Goal: Task Accomplishment & Management: Complete application form

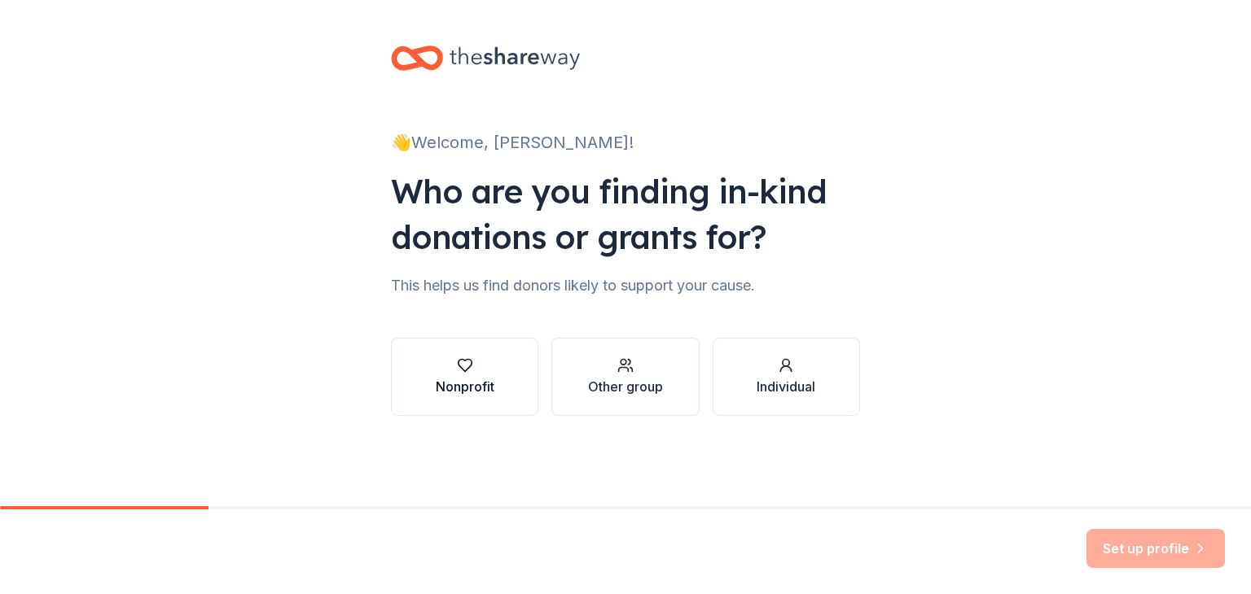
click at [461, 366] on icon "button" at bounding box center [465, 366] width 16 height 16
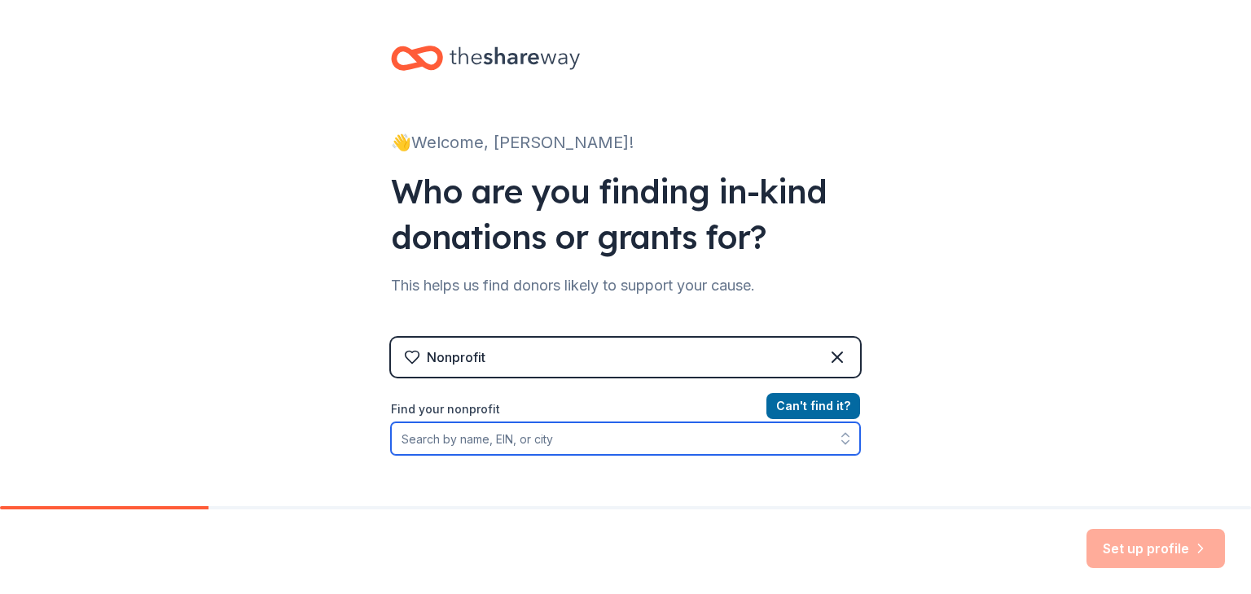
click at [580, 432] on input "Find your nonprofit" at bounding box center [625, 439] width 469 height 33
type input "Ducks Unlimited"
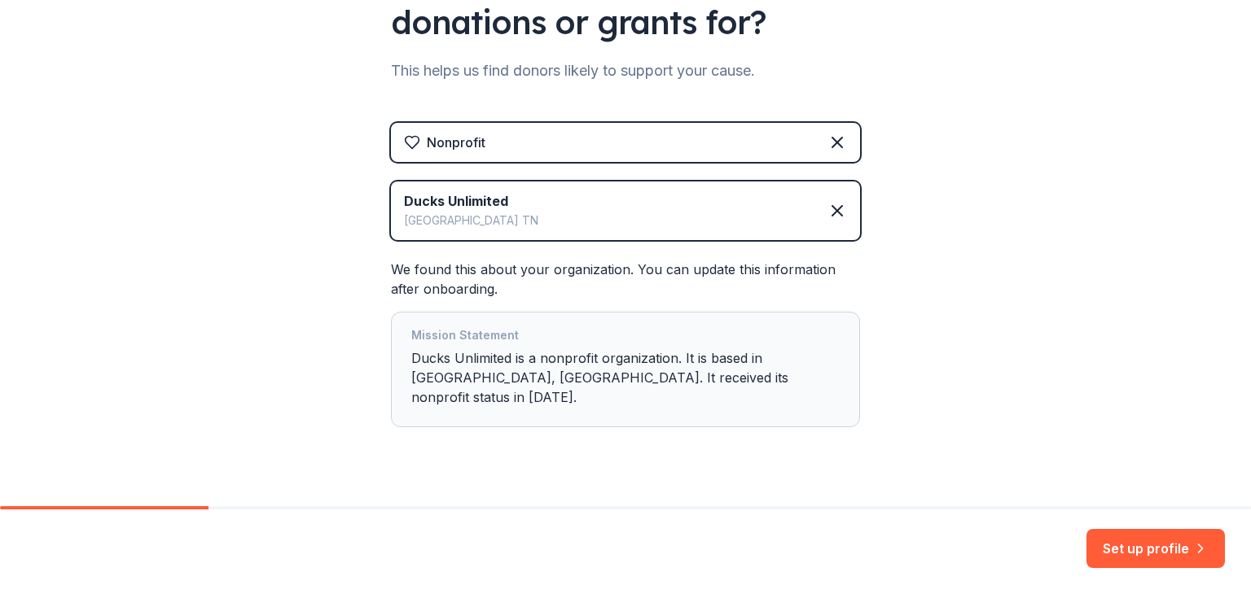
scroll to position [227, 0]
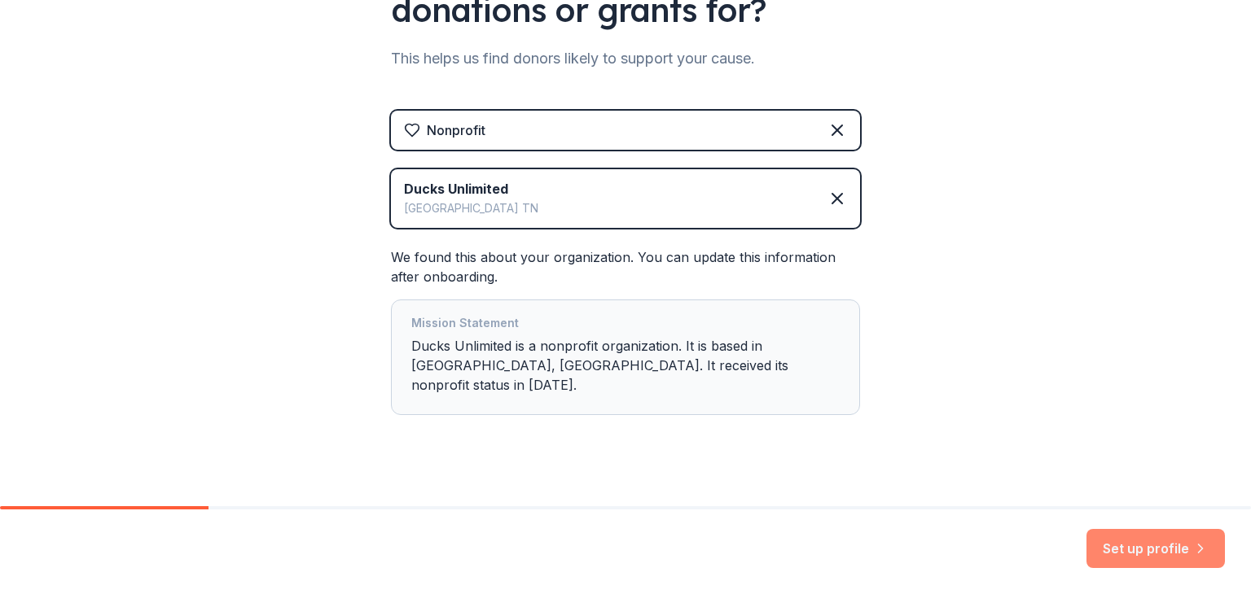
click at [1152, 545] on button "Set up profile" at bounding box center [1155, 548] width 138 height 39
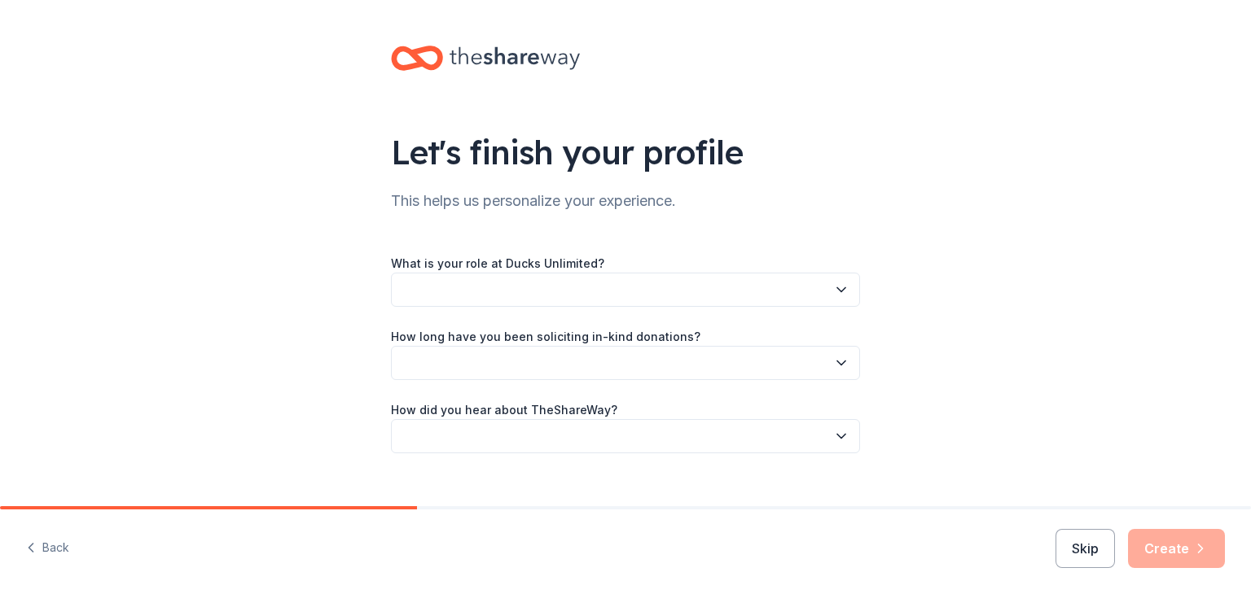
drag, startPoint x: 1244, startPoint y: 294, endPoint x: 1215, endPoint y: 268, distance: 39.2
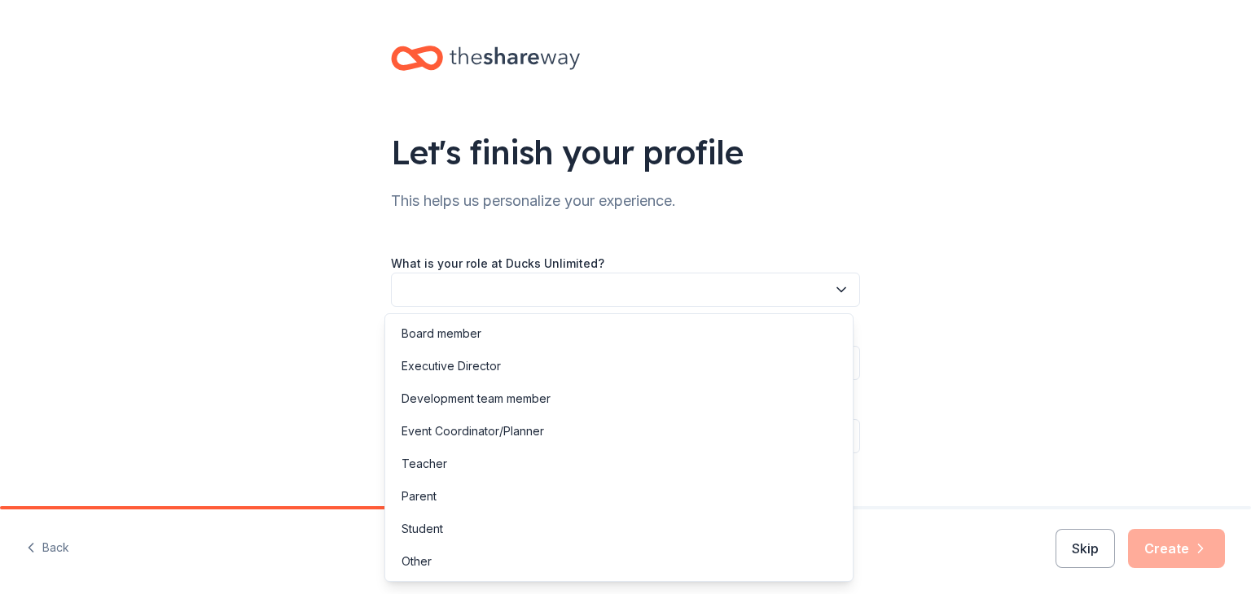
click at [524, 284] on button "button" at bounding box center [625, 290] width 469 height 34
click at [533, 288] on button "button" at bounding box center [625, 290] width 469 height 34
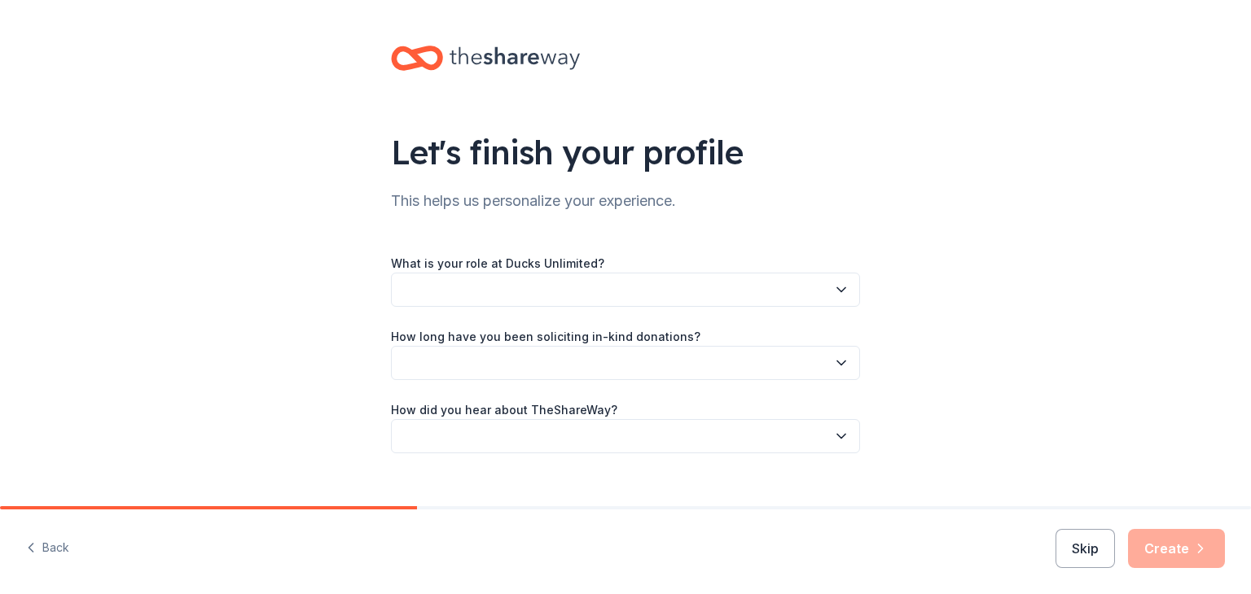
click at [836, 287] on icon "button" at bounding box center [841, 290] width 16 height 16
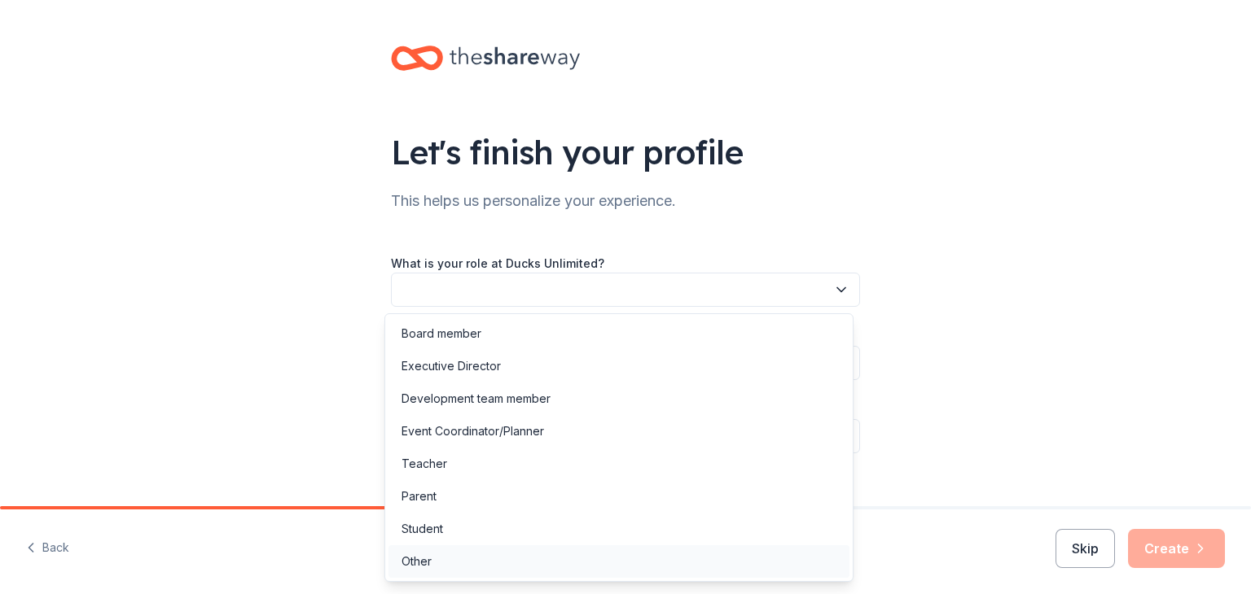
click at [430, 560] on div "Other" at bounding box center [416, 562] width 30 height 20
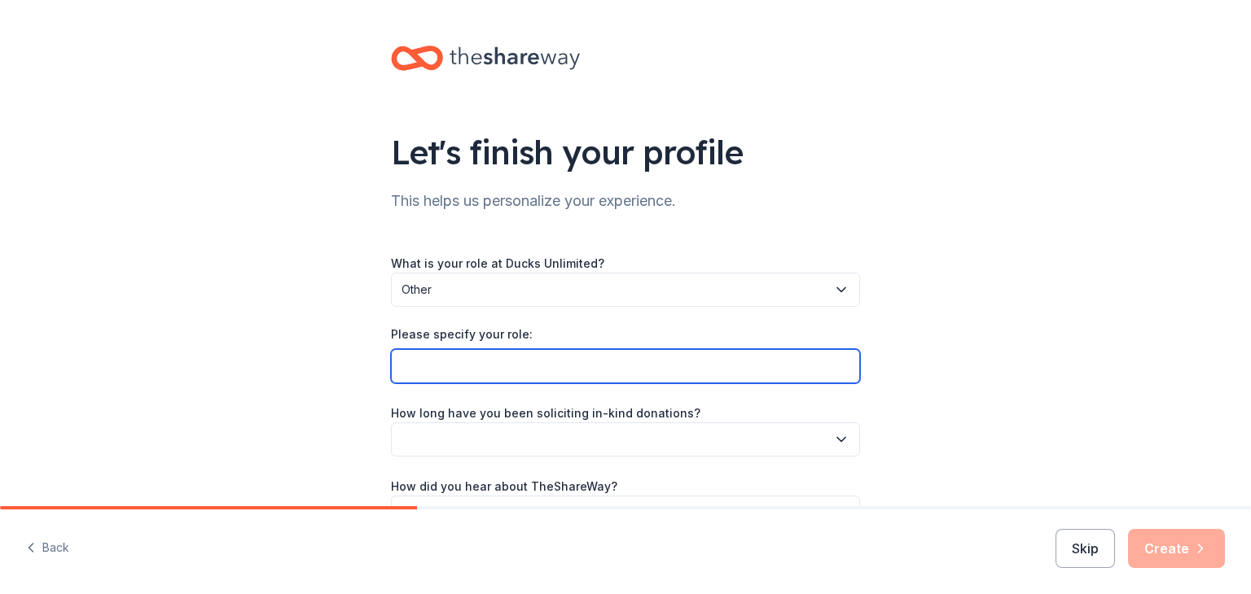
click at [549, 366] on input "Please specify your role:" at bounding box center [625, 366] width 469 height 34
type input "Committee Chairperson"
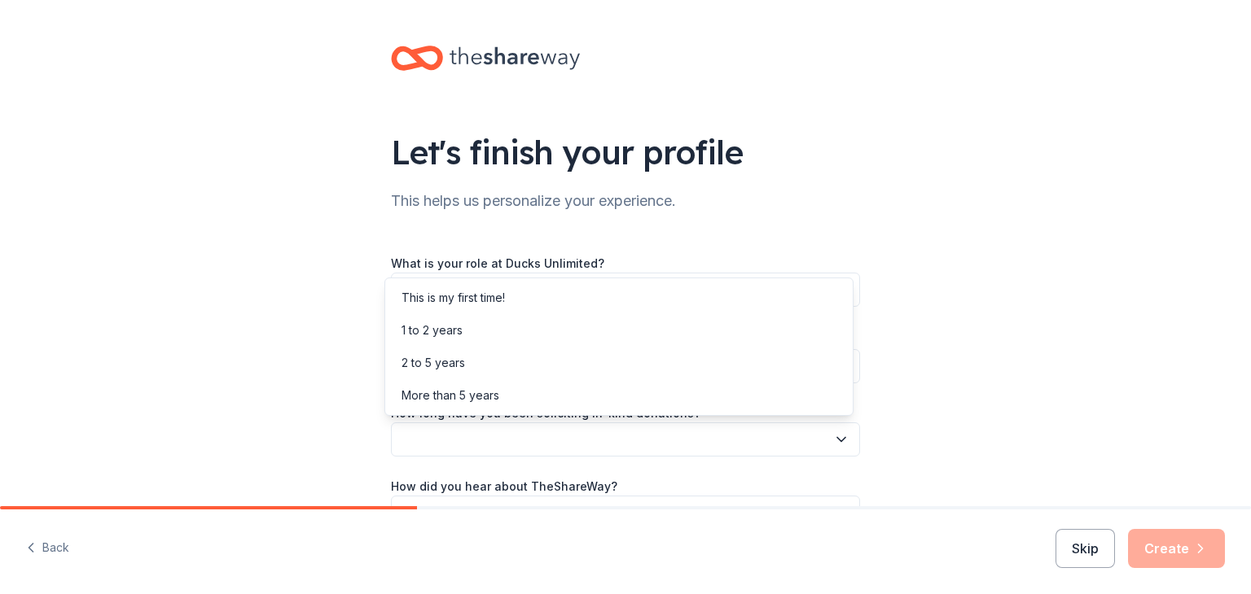
click at [833, 437] on icon "button" at bounding box center [841, 440] width 16 height 16
click at [490, 397] on div "More than 5 years" at bounding box center [450, 396] width 98 height 20
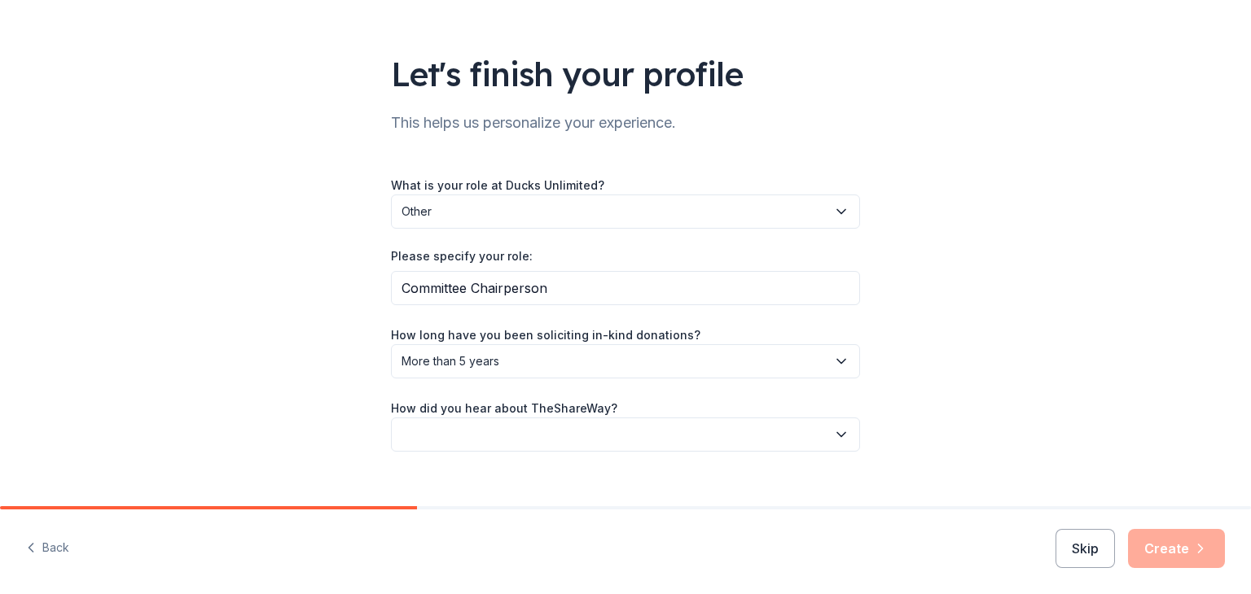
scroll to position [101, 0]
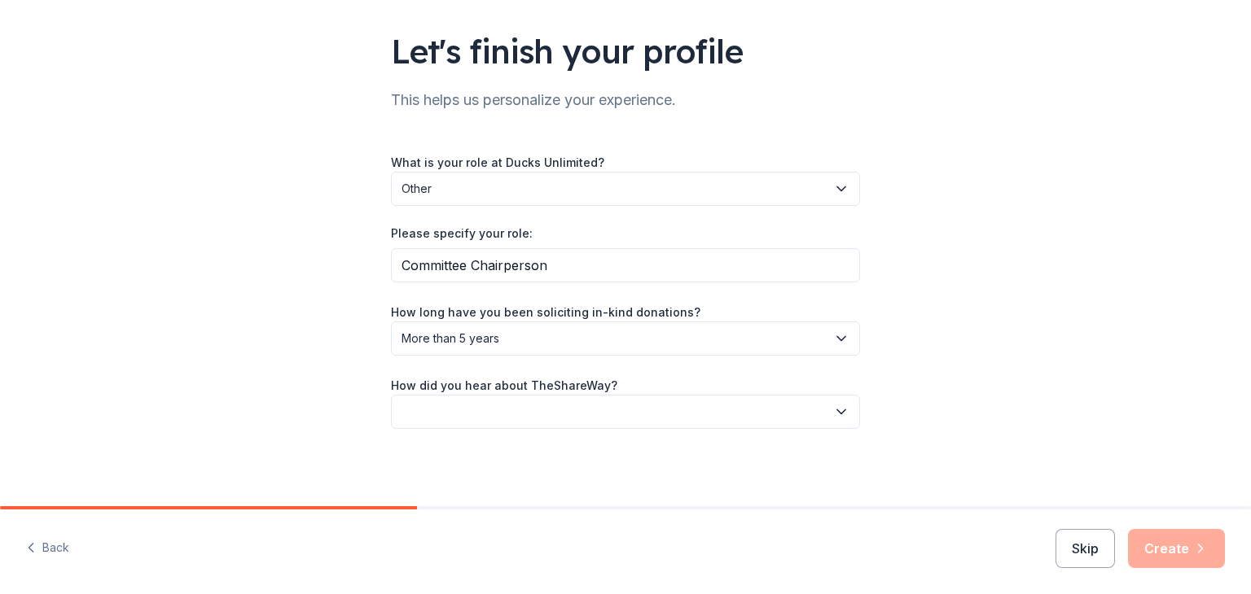
click at [545, 410] on button "button" at bounding box center [625, 412] width 469 height 34
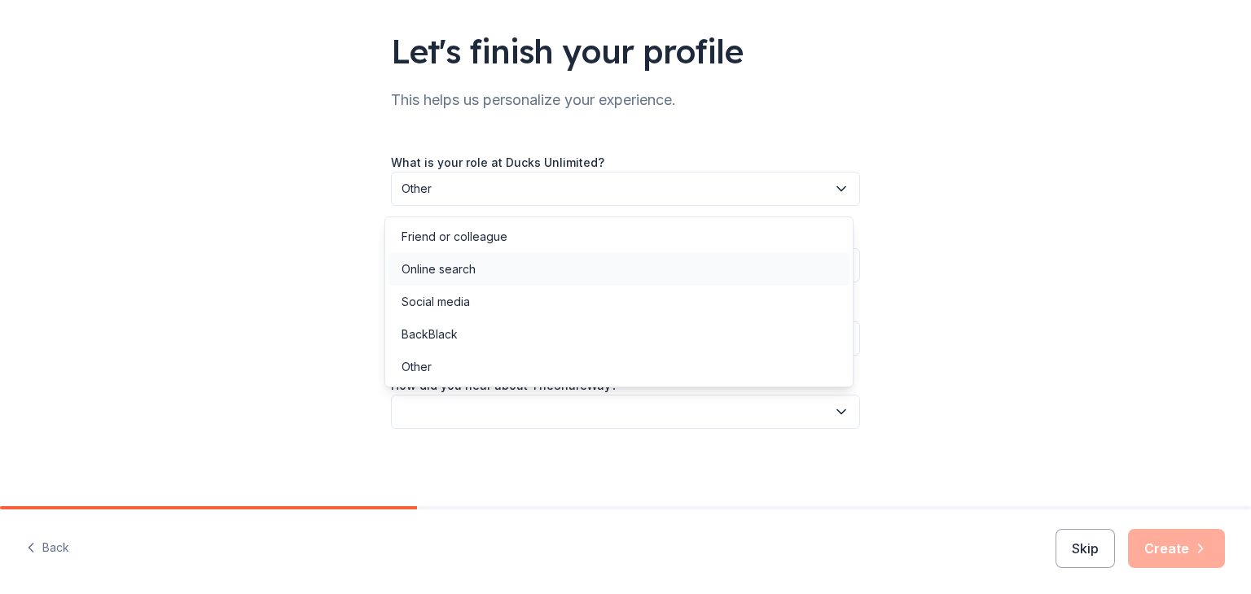
click at [452, 270] on div "Online search" at bounding box center [438, 270] width 74 height 20
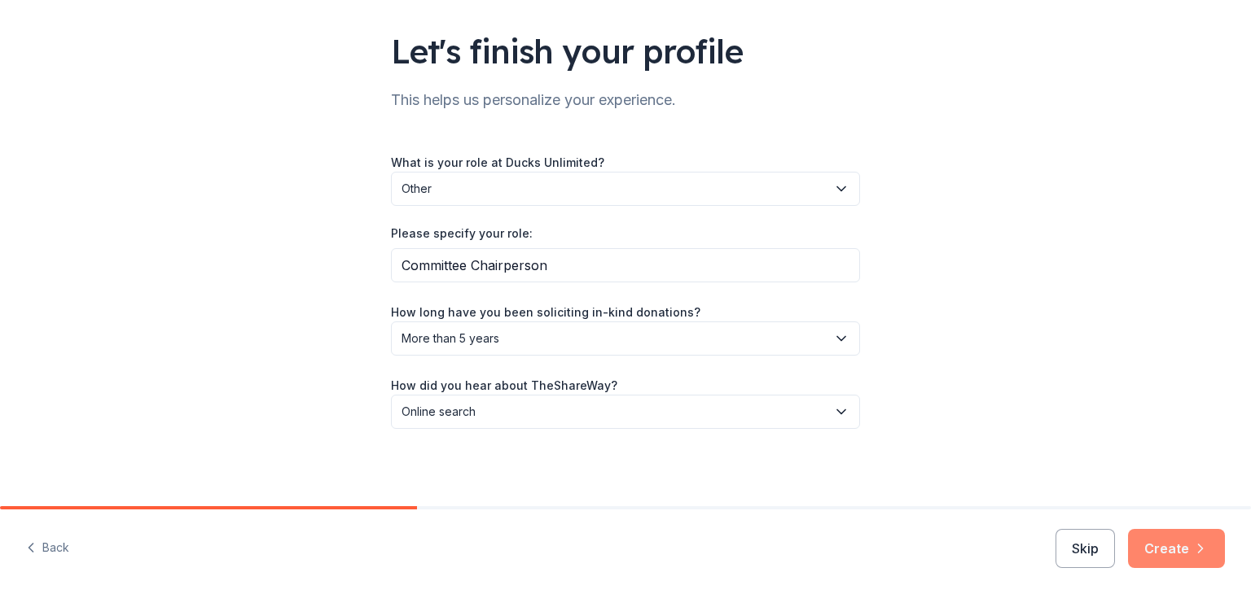
click at [1175, 551] on button "Create" at bounding box center [1176, 548] width 97 height 39
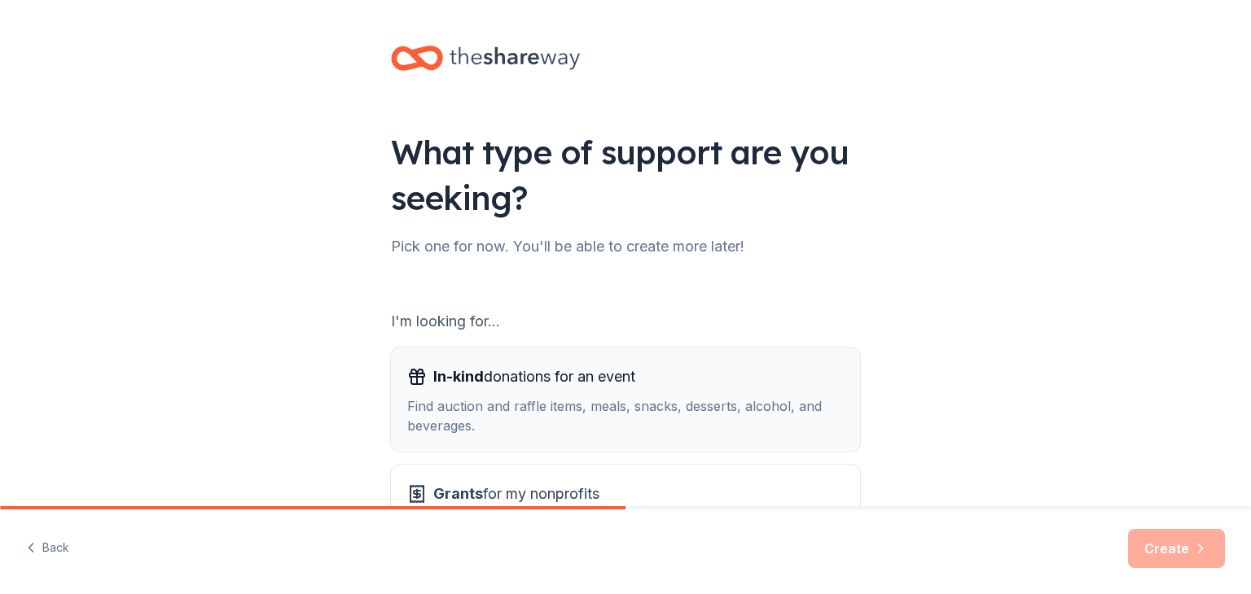
click at [555, 371] on span "In-kind donations for an event" at bounding box center [534, 377] width 202 height 26
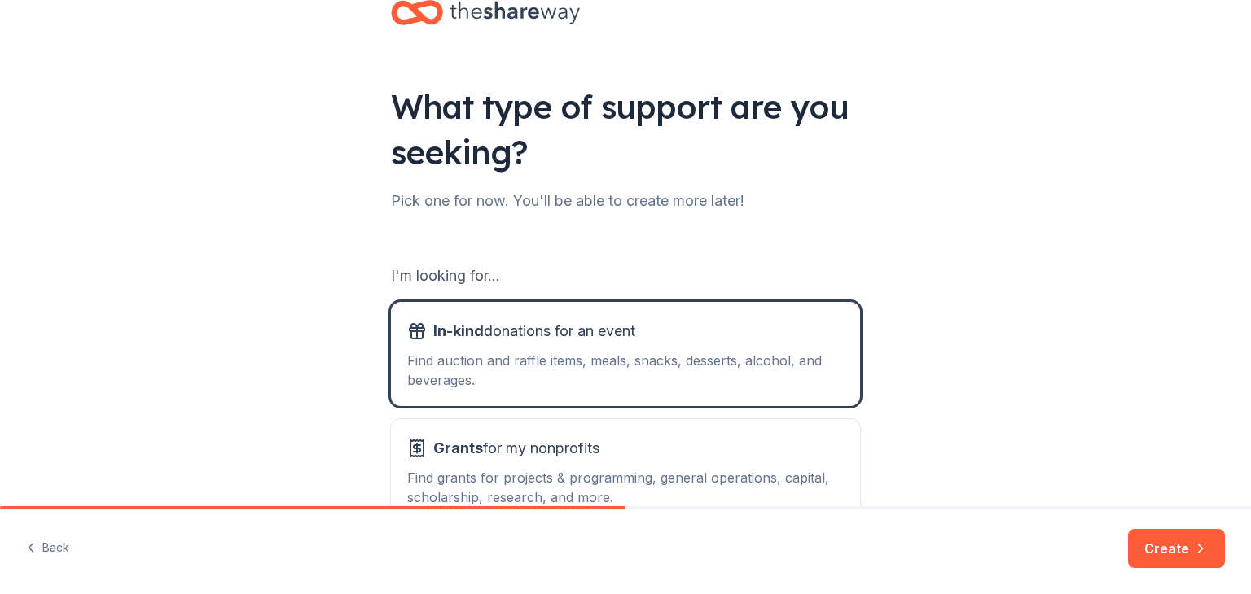
scroll to position [151, 0]
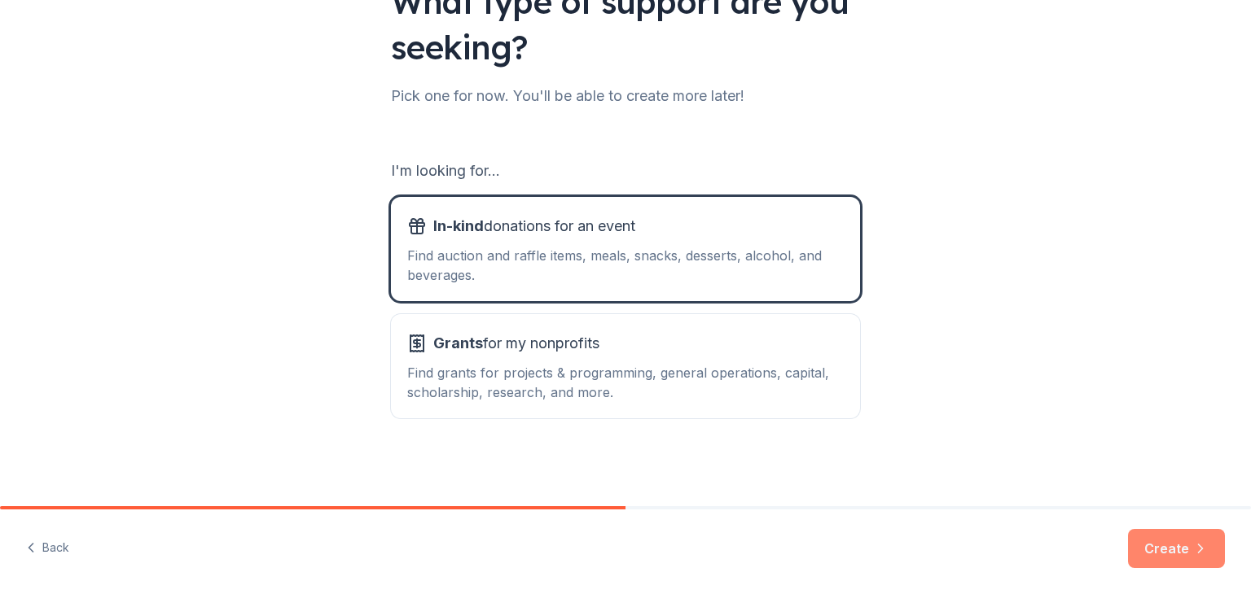
click at [1165, 552] on button "Create" at bounding box center [1176, 548] width 97 height 39
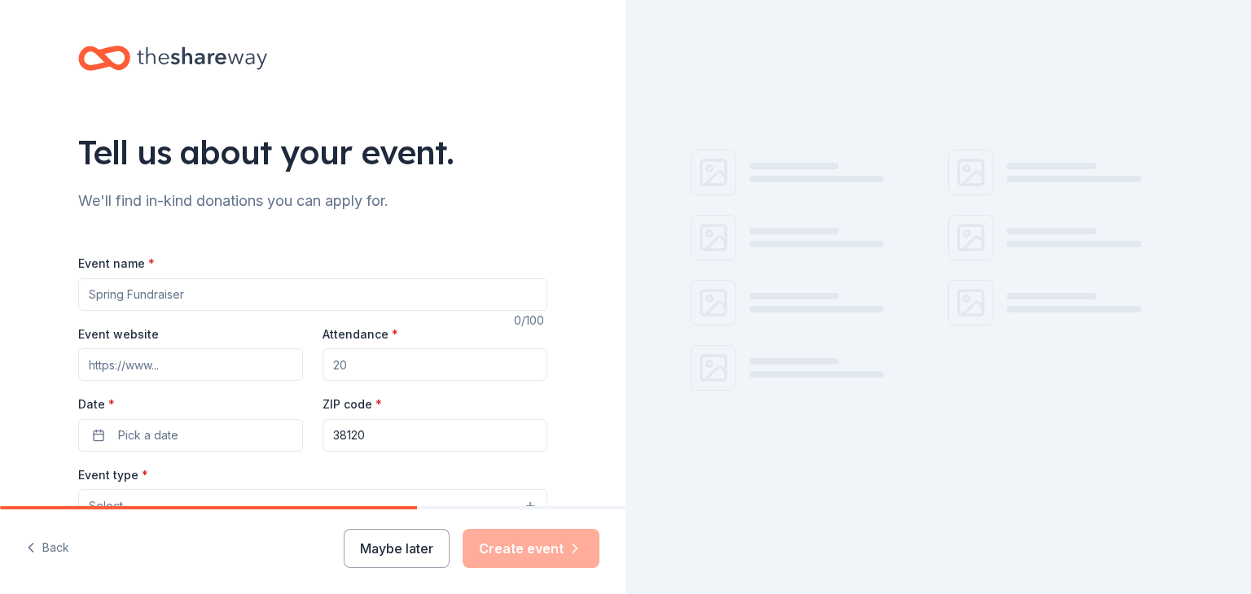
click at [218, 292] on input "Event name *" at bounding box center [312, 295] width 469 height 33
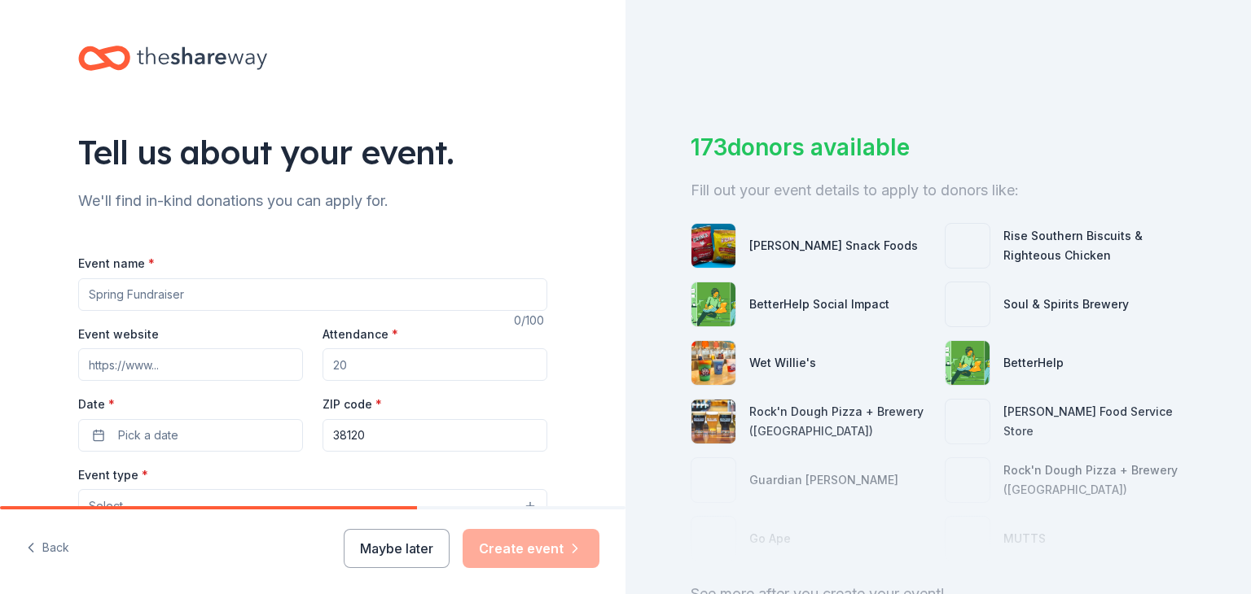
type input "a"
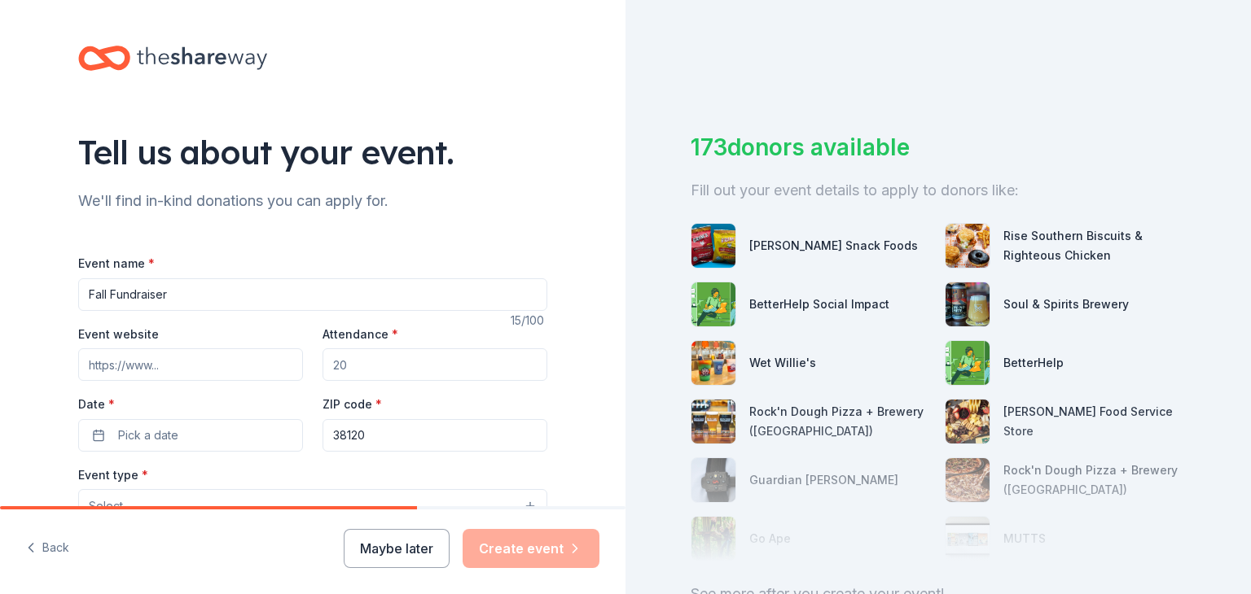
type input "Fall Fundraiser"
click at [195, 366] on input "Event website" at bounding box center [190, 365] width 225 height 33
type input "[DOMAIN_NAME][URL]"
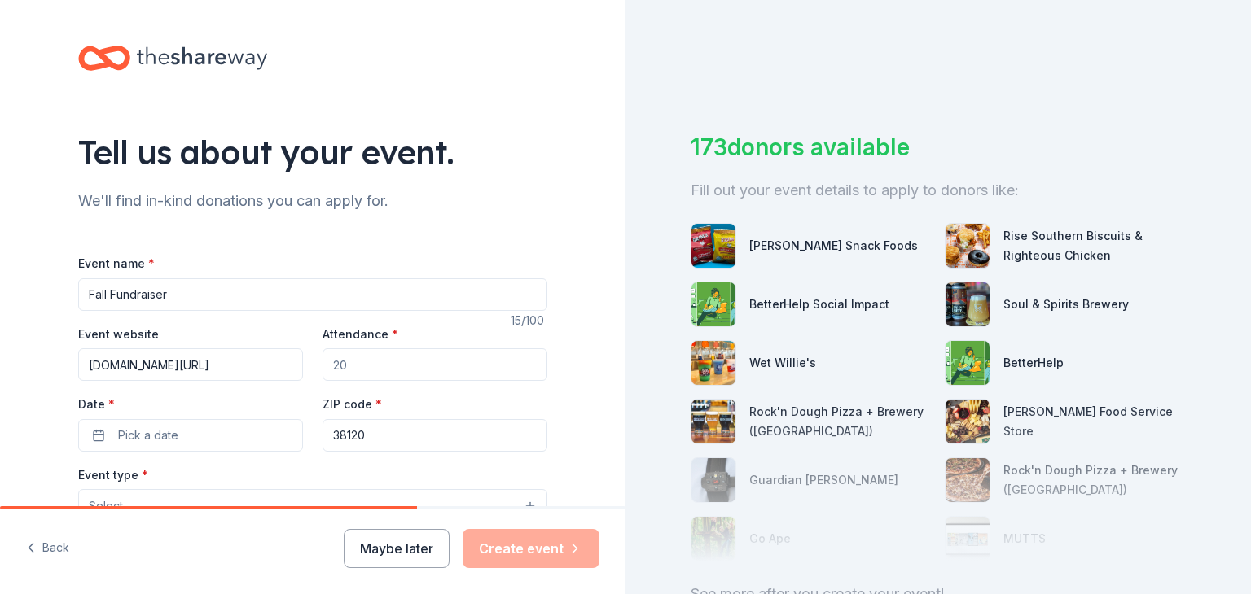
click at [357, 362] on input "Attendance *" at bounding box center [434, 365] width 225 height 33
type input "100"
click at [180, 428] on button "Pick a date" at bounding box center [190, 435] width 225 height 33
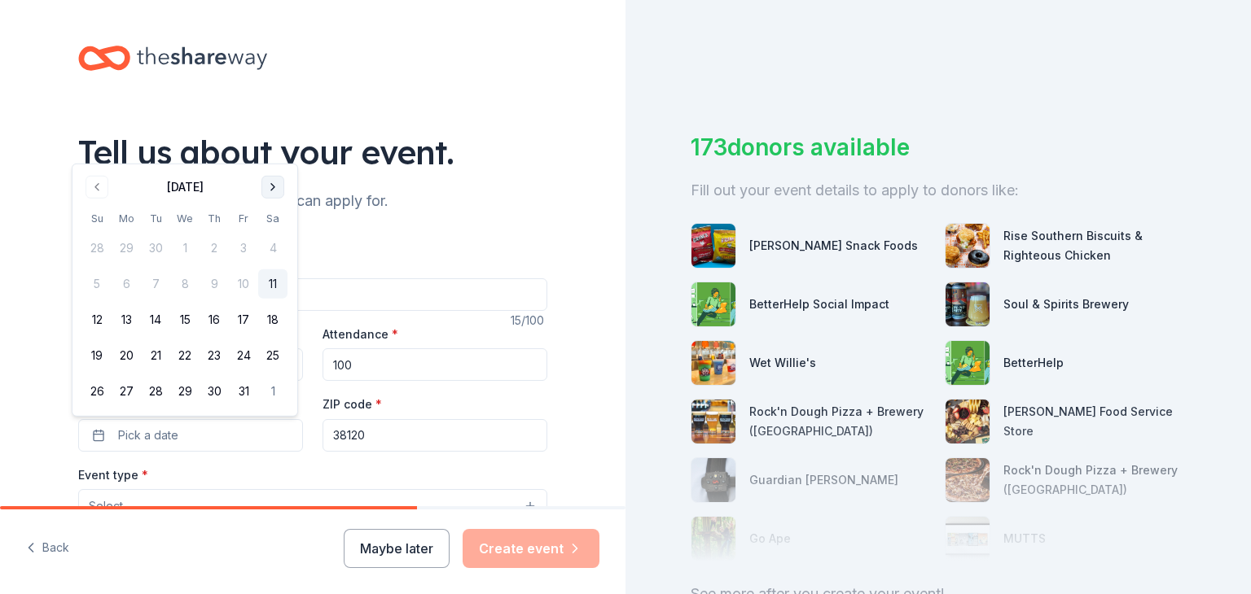
click at [270, 184] on button "Go to next month" at bounding box center [272, 187] width 23 height 23
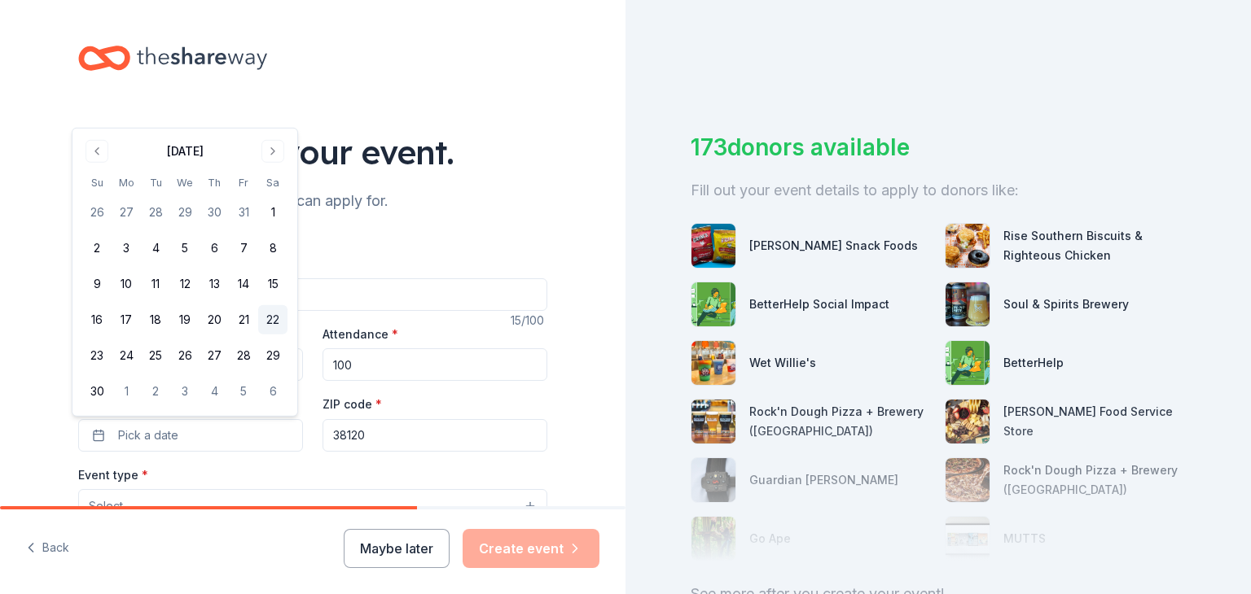
click at [277, 323] on button "22" at bounding box center [272, 319] width 29 height 29
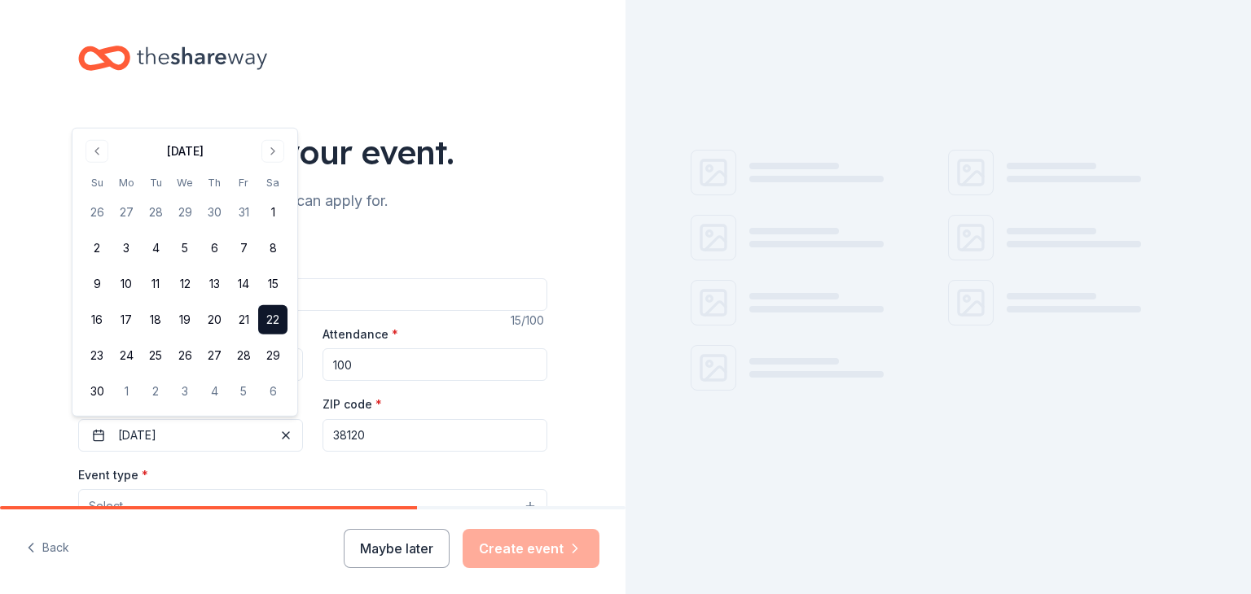
click at [401, 439] on input "38120" at bounding box center [434, 435] width 225 height 33
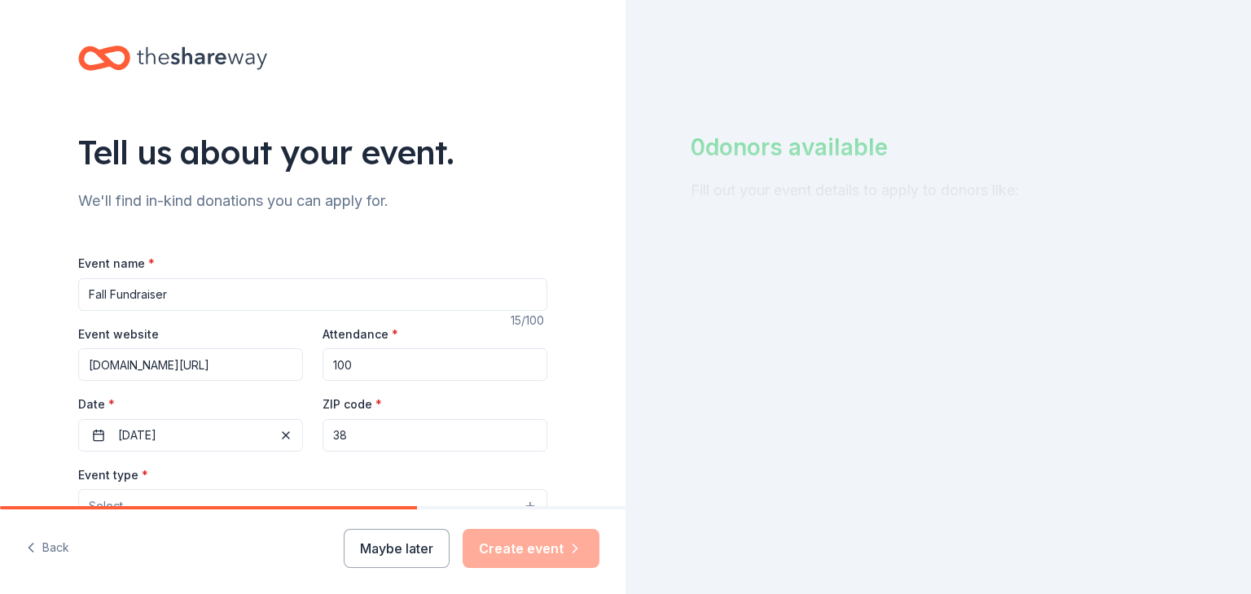
type input "3"
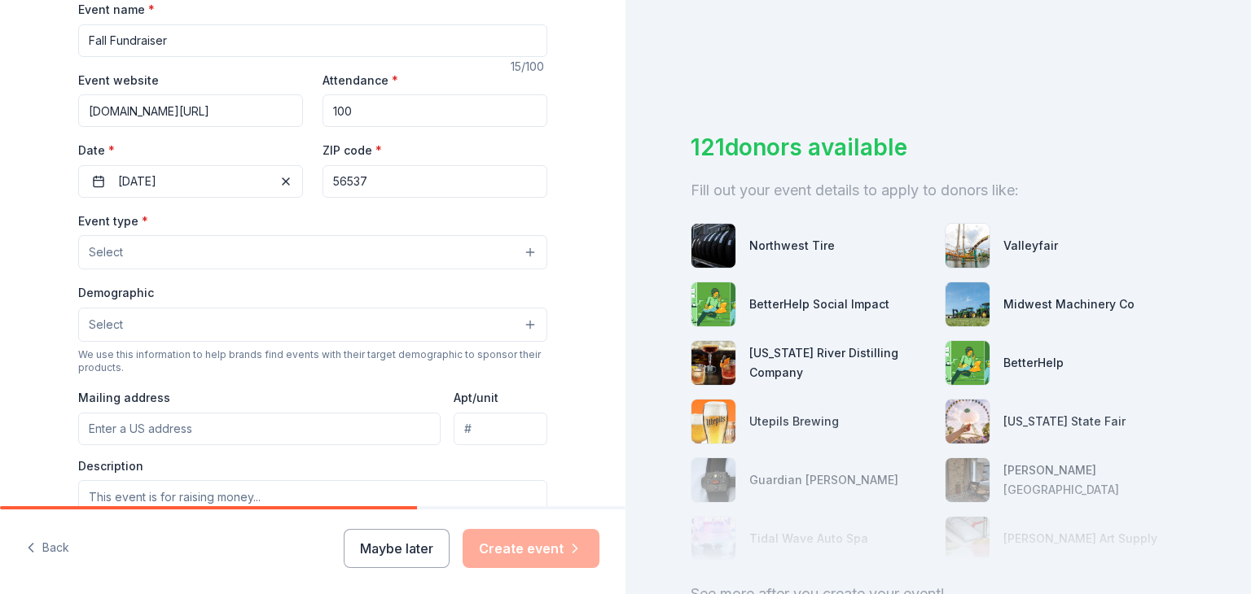
scroll to position [257, 0]
type input "56537"
click at [378, 251] on button "Select" at bounding box center [312, 250] width 469 height 34
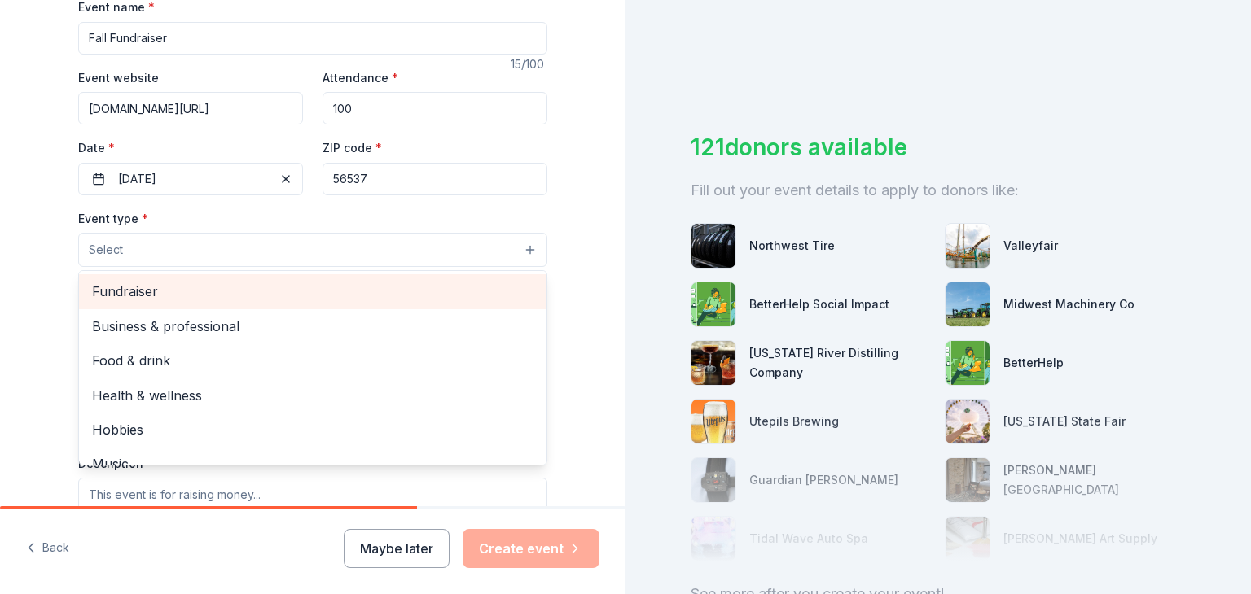
click at [166, 287] on span "Fundraiser" at bounding box center [312, 291] width 441 height 21
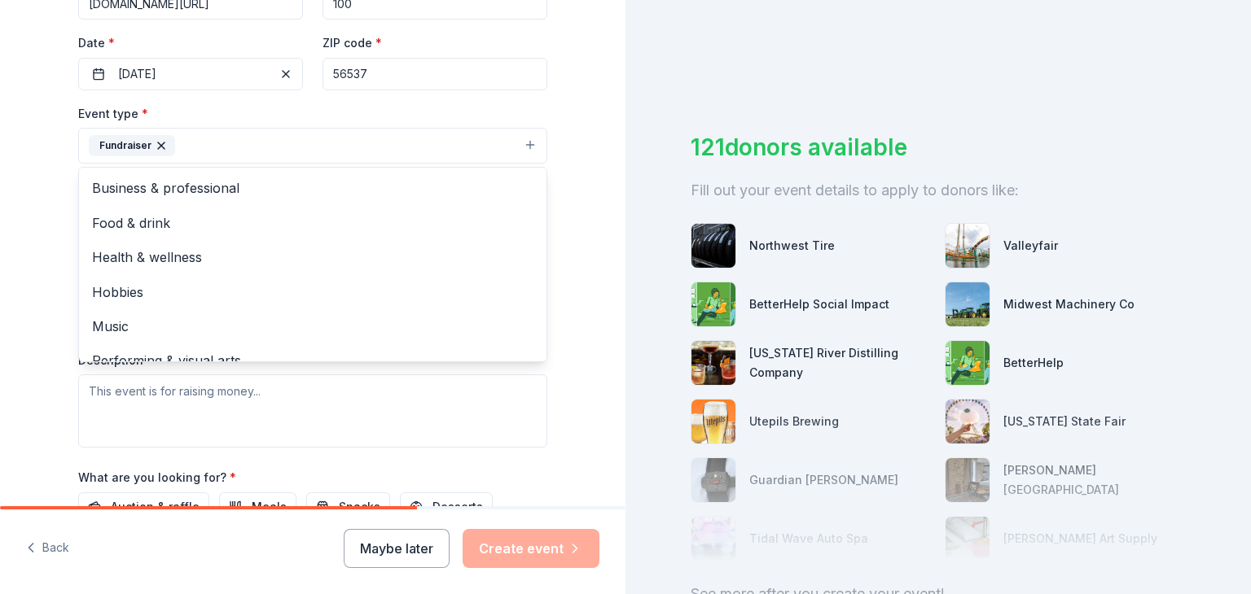
scroll to position [401, 0]
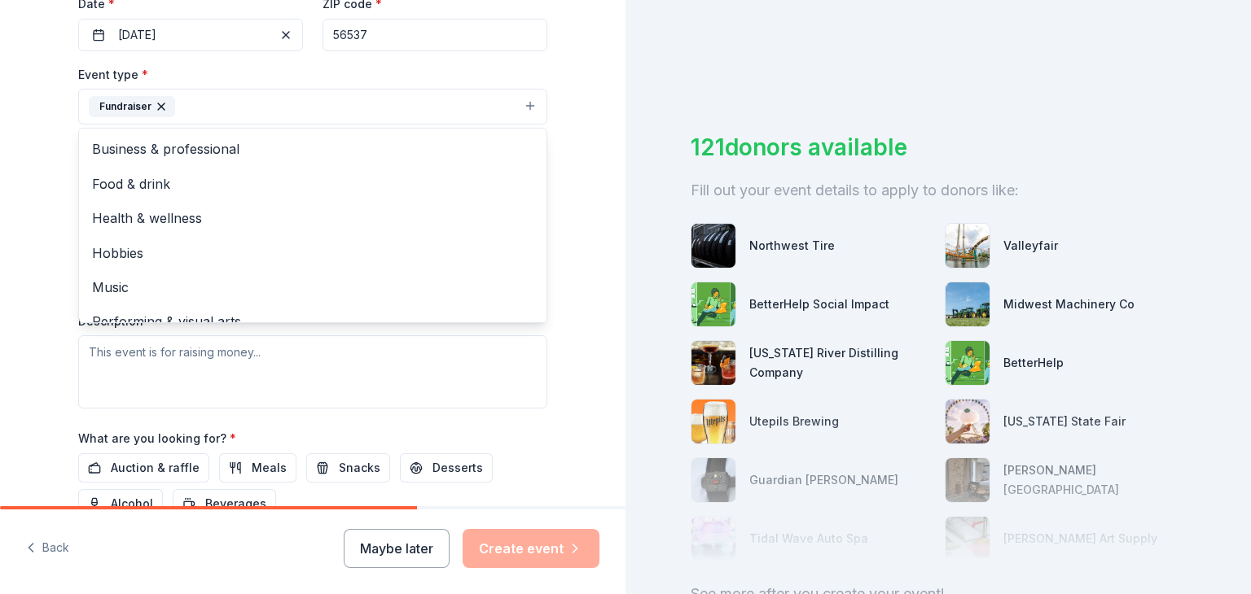
click at [566, 343] on div "Tell us about your event. We'll find in-kind donations you can apply for. Event…" at bounding box center [312, 142] width 521 height 1086
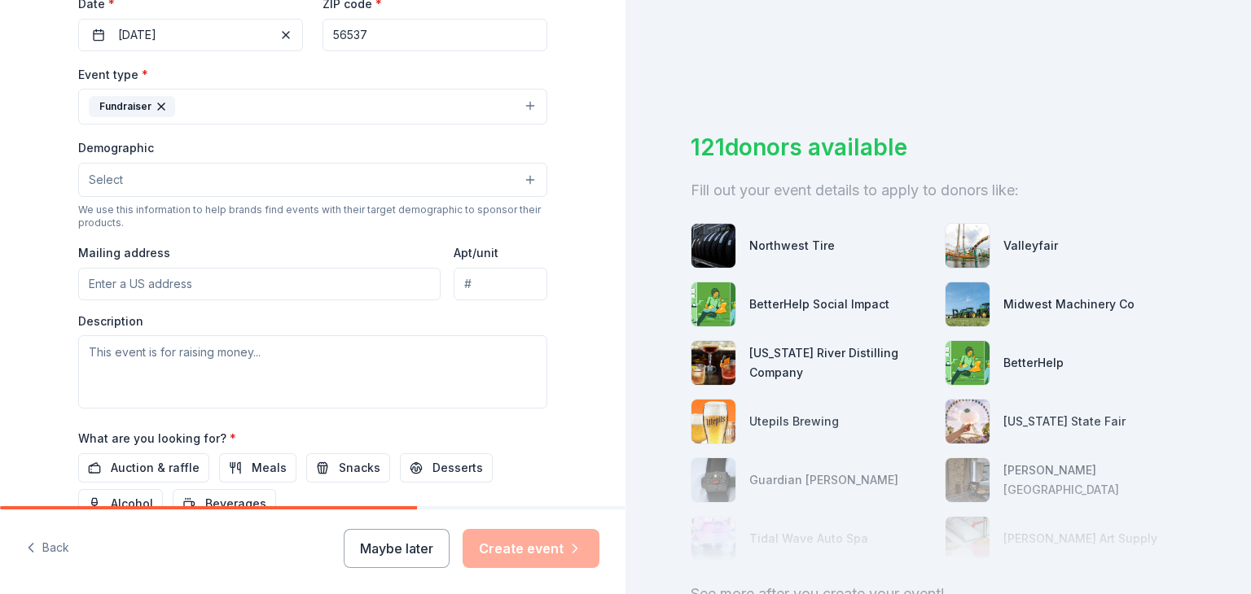
click at [146, 285] on input "Mailing address" at bounding box center [259, 284] width 362 height 33
type input "[STREET_ADDRESS][PERSON_NAME][PERSON_NAME]"
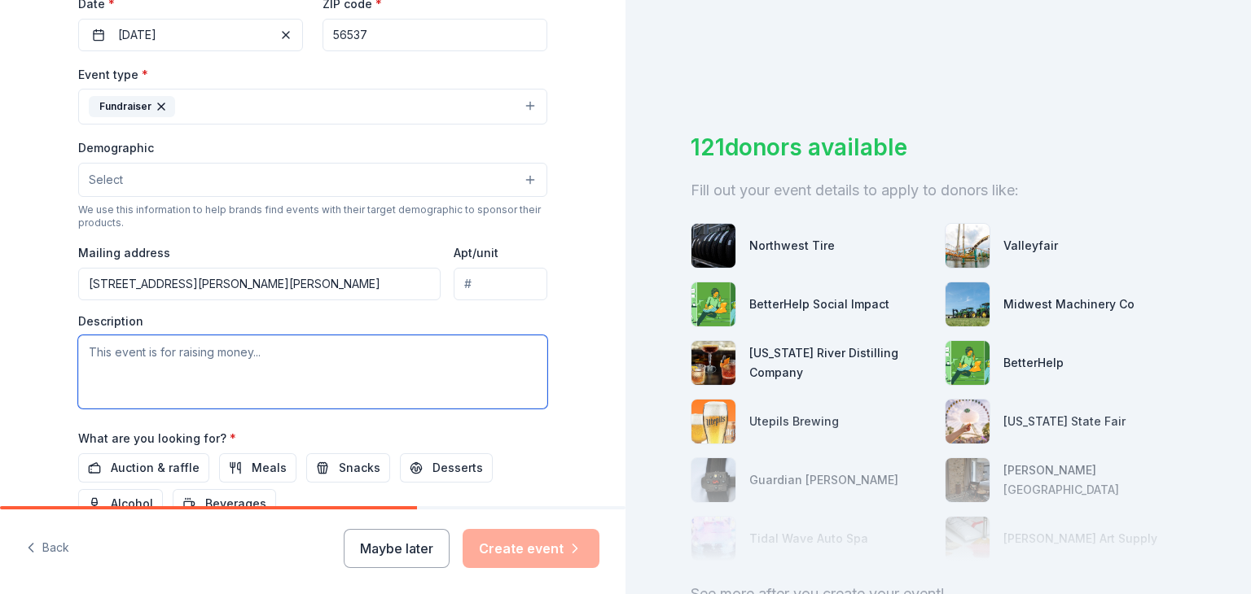
click at [149, 360] on textarea at bounding box center [312, 372] width 469 height 73
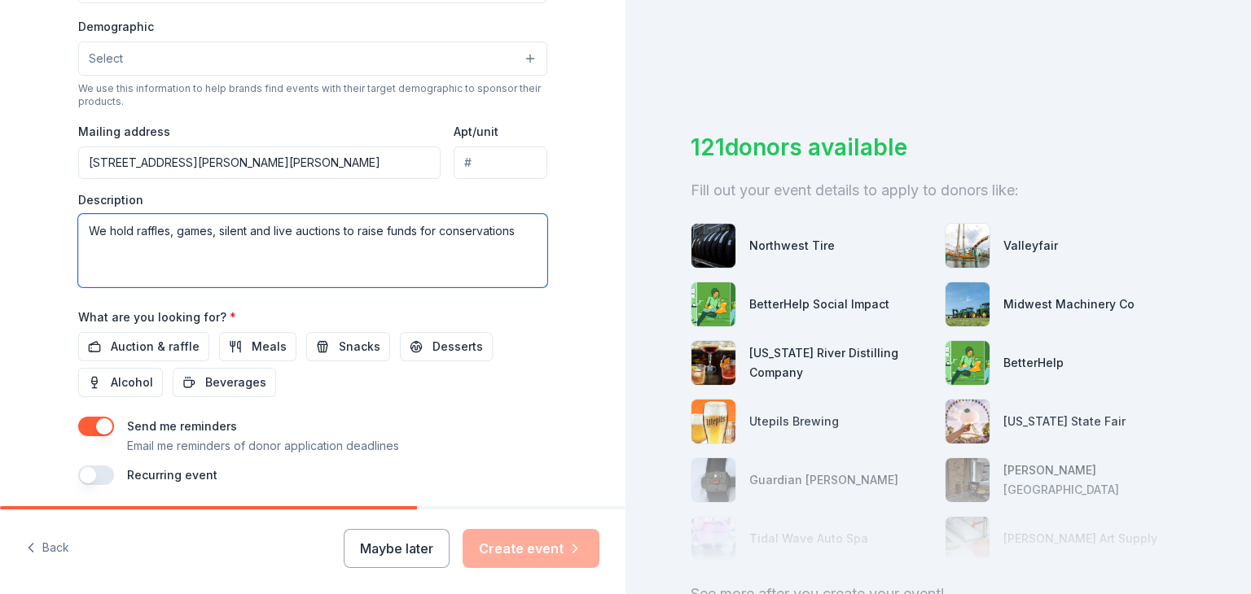
scroll to position [579, 0]
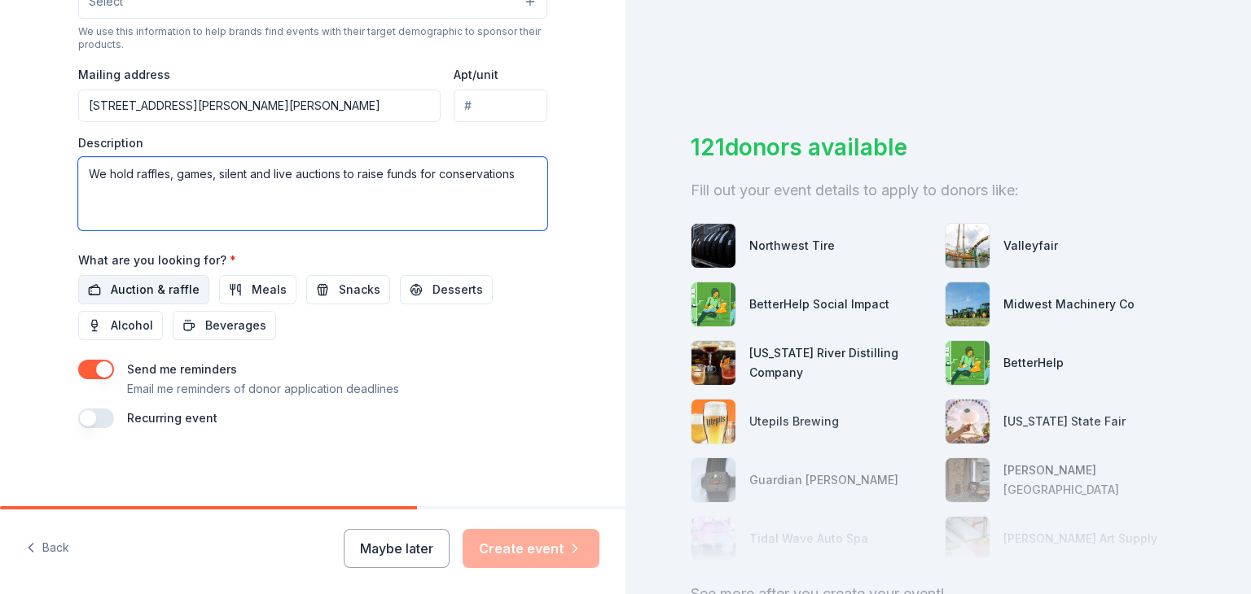
type textarea "We hold raffles, games, silent and live auctions to raise funds for conservatio…"
click at [165, 294] on span "Auction & raffle" at bounding box center [155, 290] width 89 height 20
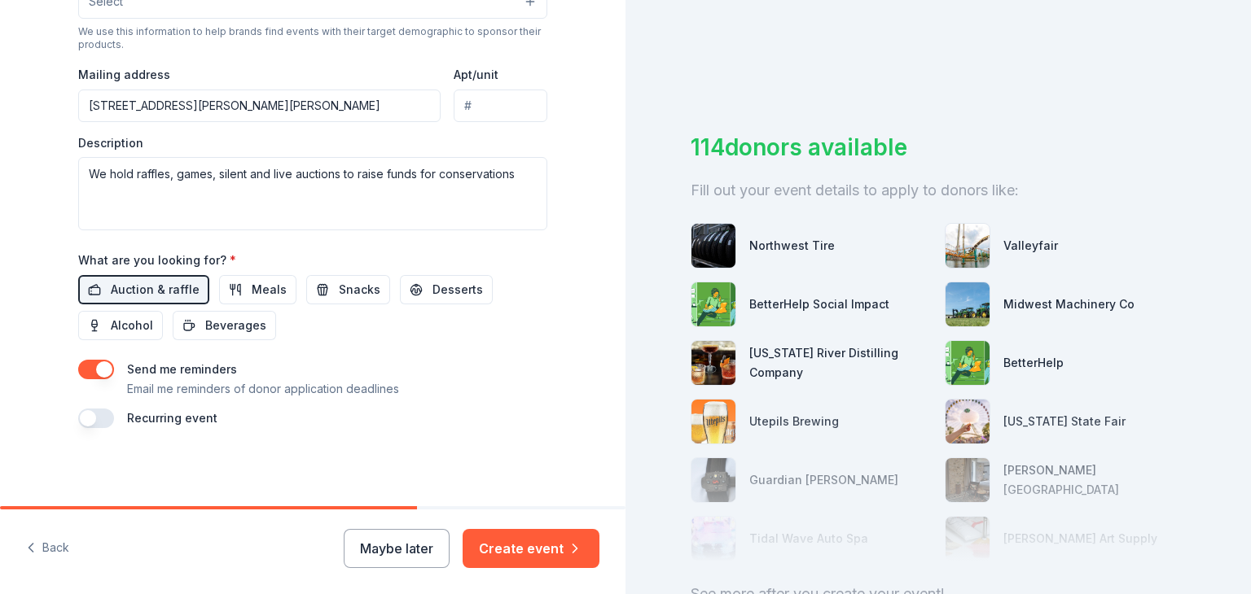
click at [86, 418] on button "button" at bounding box center [96, 419] width 36 height 20
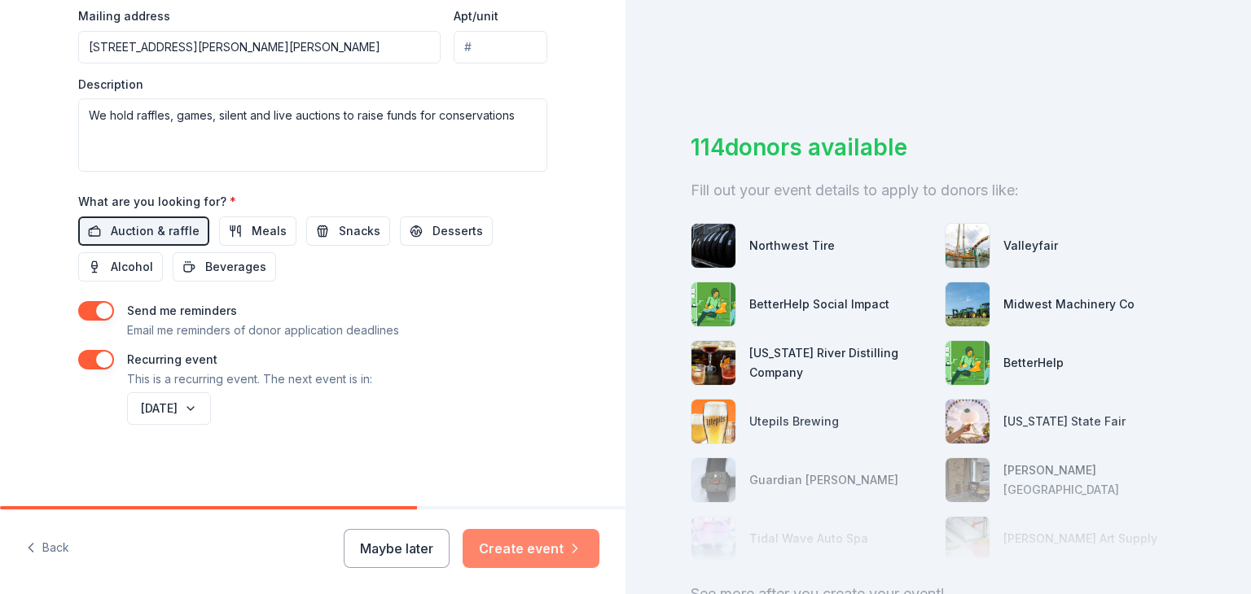
click at [511, 542] on button "Create event" at bounding box center [531, 548] width 137 height 39
